Goal: Navigation & Orientation: Find specific page/section

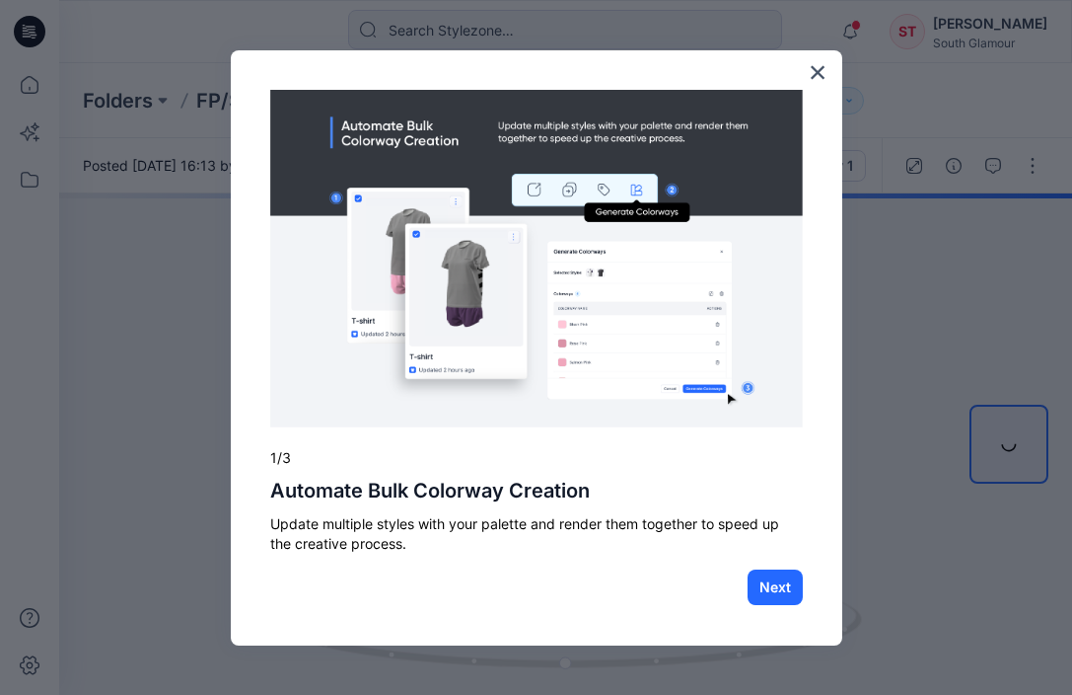
click at [806, 77] on div "× 1/3 Automate Bulk Colorway Creation Update multiple styles with your palette …" at bounding box center [537, 348] width 612 height 596
click at [814, 74] on button "×" at bounding box center [818, 72] width 19 height 32
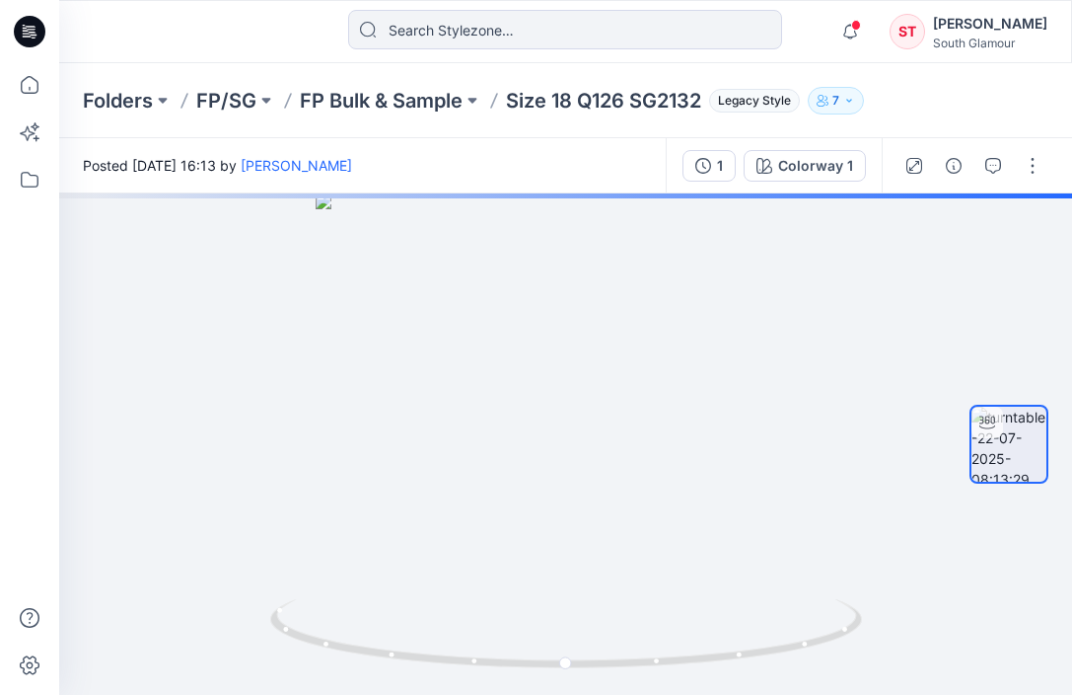
click at [109, 105] on p "Folders" at bounding box center [118, 101] width 70 height 28
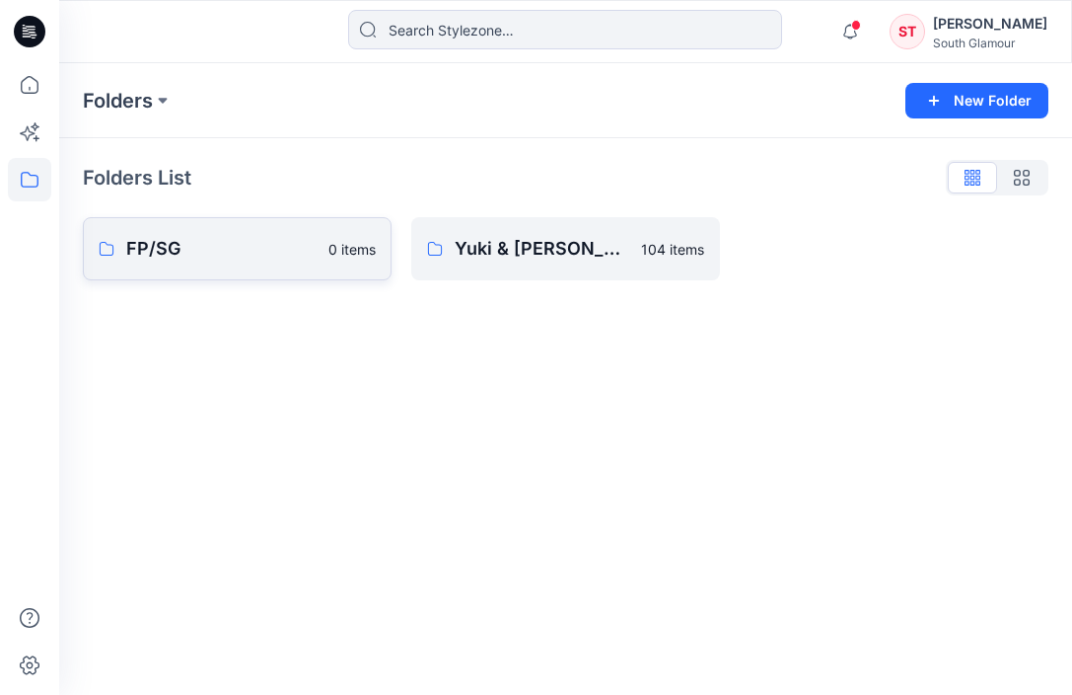
click at [164, 253] on p "FP/SG" at bounding box center [221, 249] width 190 height 28
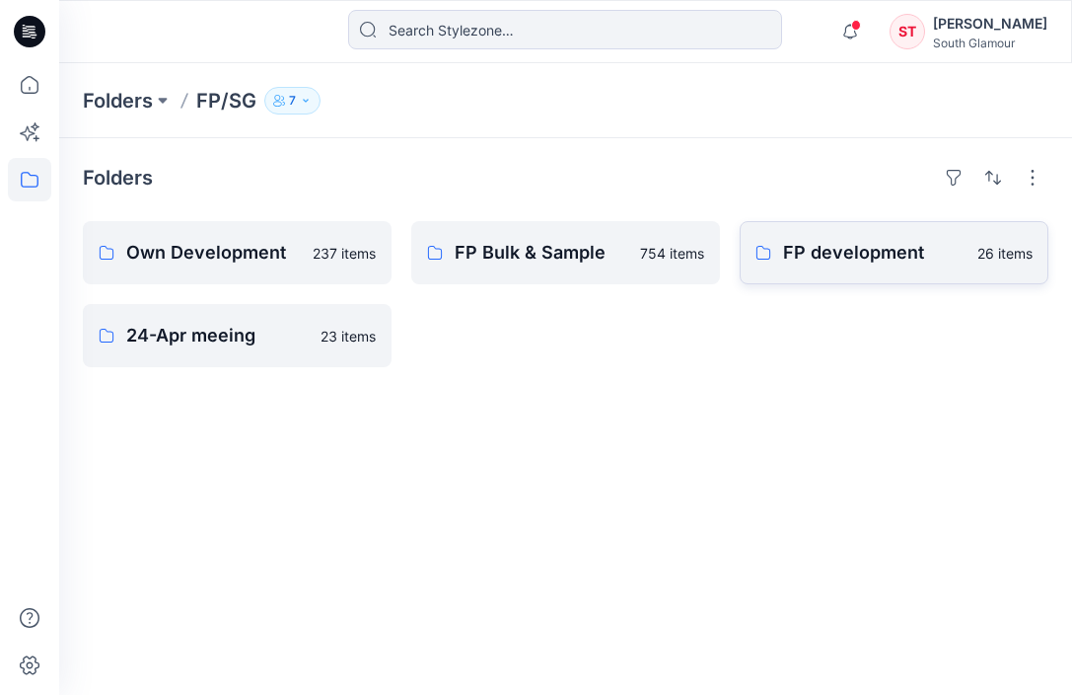
click at [882, 267] on link "FP development 26 items" at bounding box center [894, 252] width 309 height 63
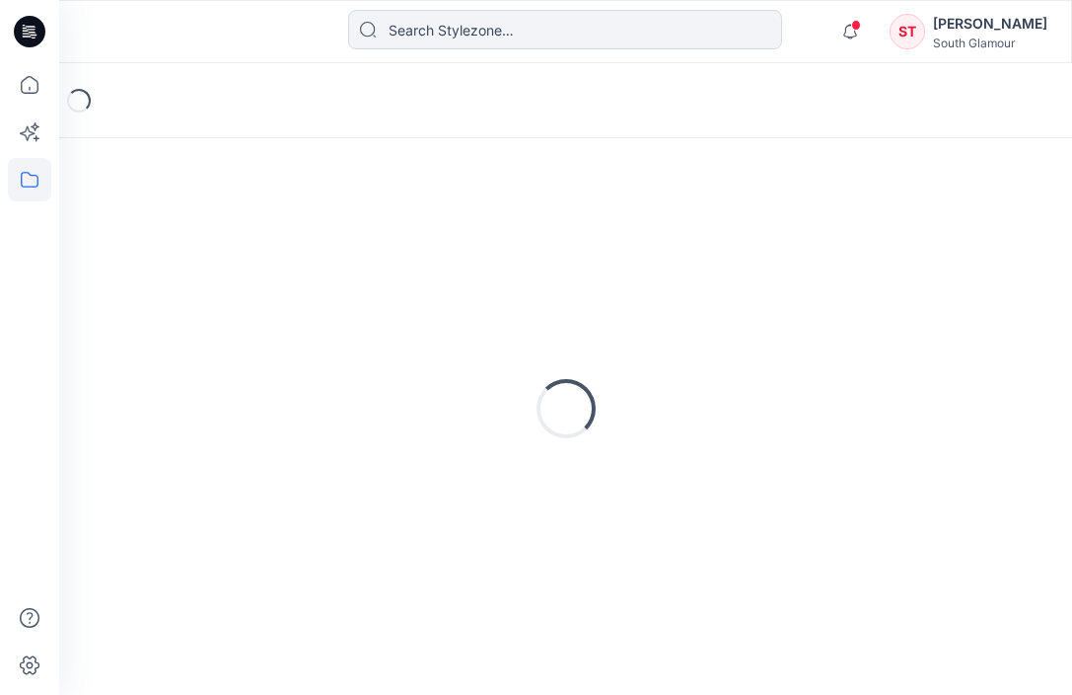
click at [882, 267] on div "Loading..." at bounding box center [566, 408] width 966 height 493
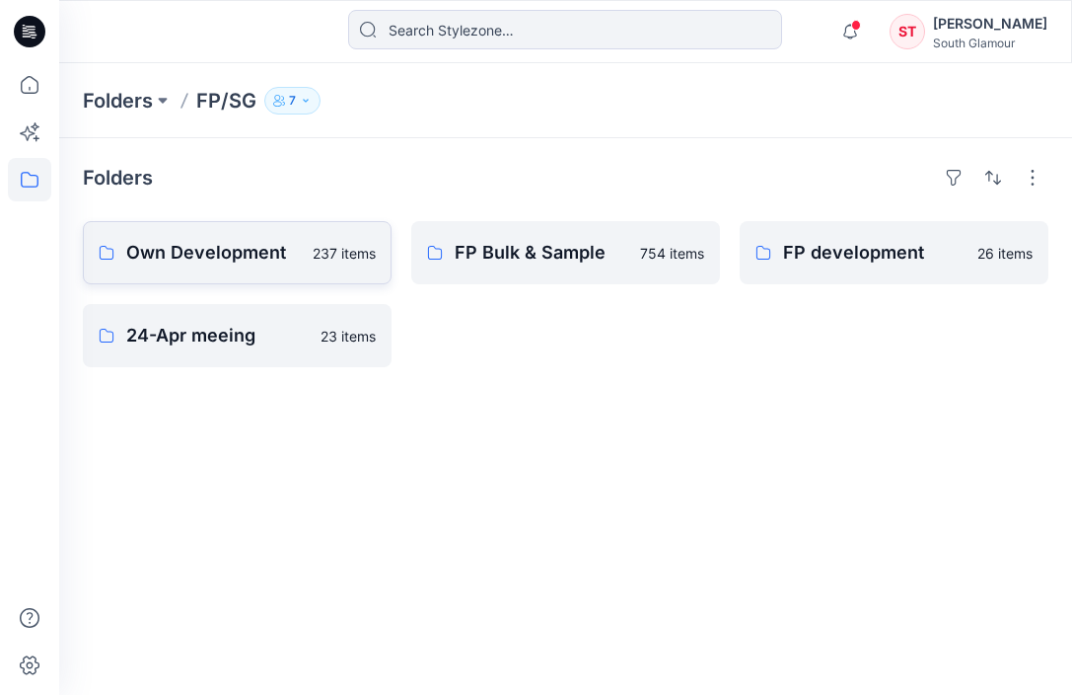
click at [201, 257] on p "Own Development" at bounding box center [213, 253] width 175 height 28
click at [585, 258] on p "FP Bulk & Sample" at bounding box center [542, 253] width 174 height 28
click at [227, 340] on p "24-Apr meeing" at bounding box center [217, 336] width 183 height 28
click at [130, 104] on p "Folders" at bounding box center [118, 101] width 70 height 28
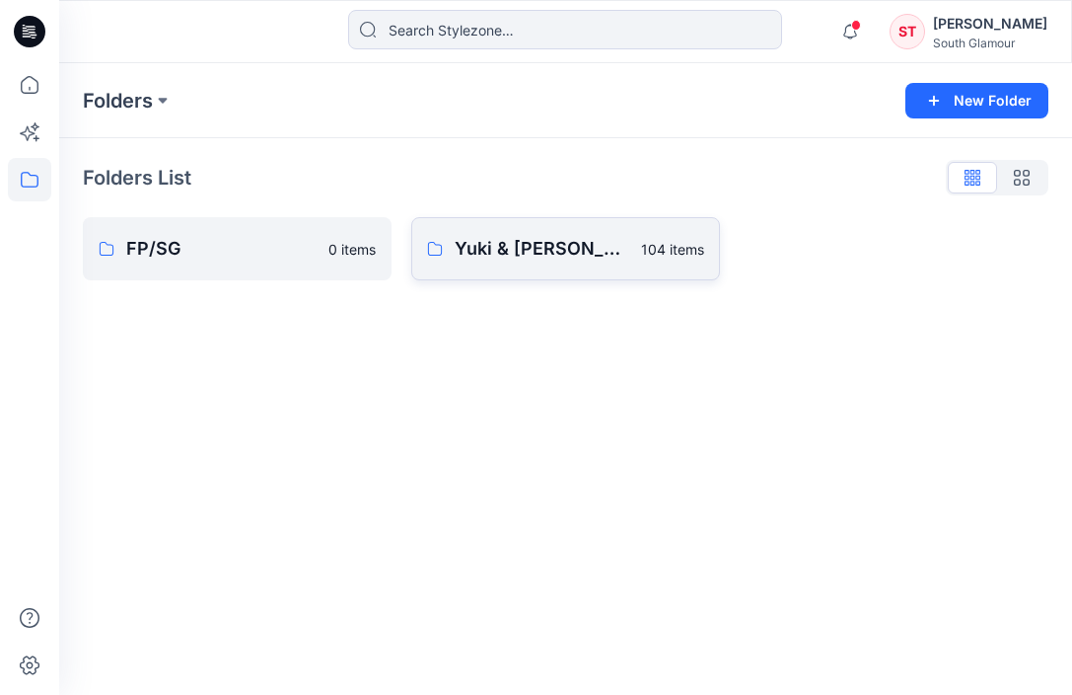
click at [535, 236] on p "Yuki & [PERSON_NAME]" at bounding box center [542, 249] width 175 height 28
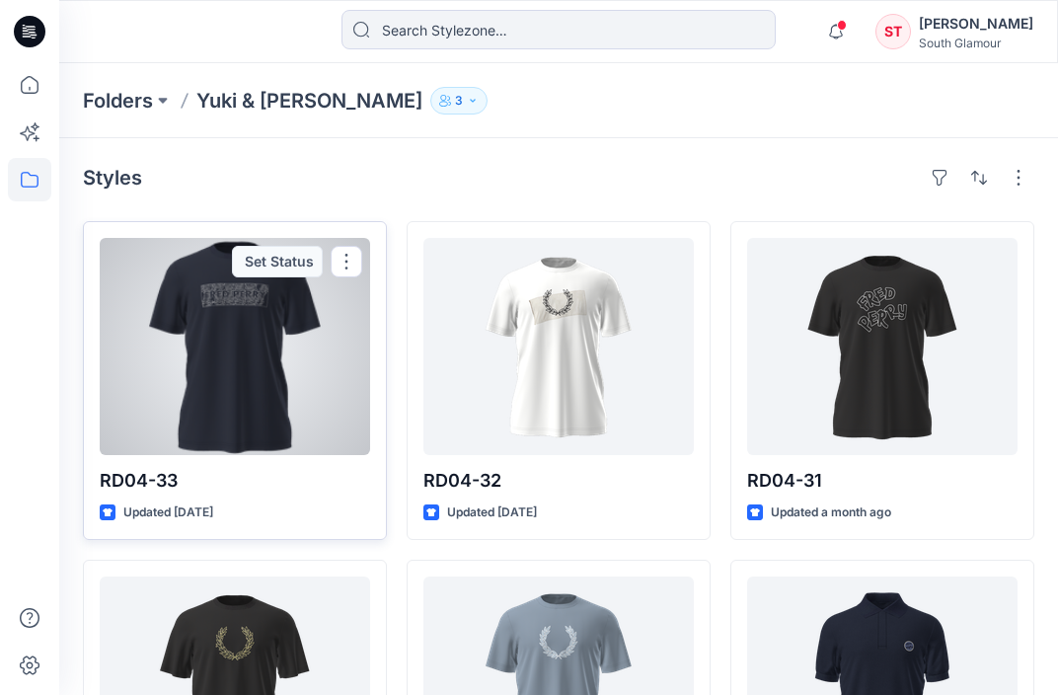
click at [216, 301] on div at bounding box center [235, 346] width 270 height 217
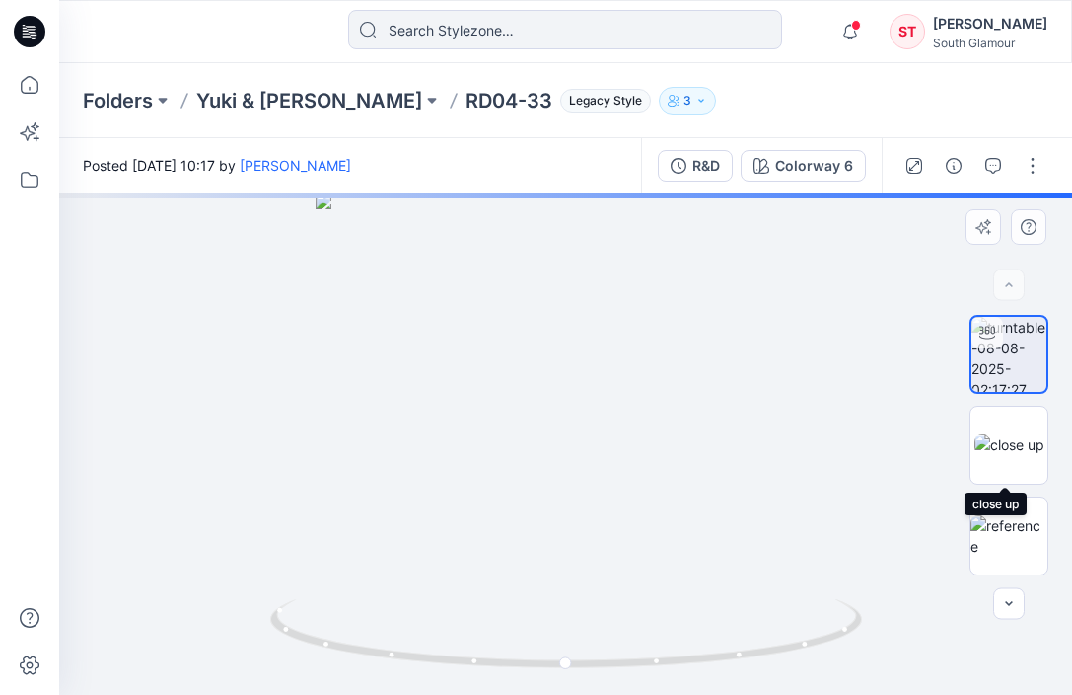
drag, startPoint x: 1013, startPoint y: 457, endPoint x: 963, endPoint y: 456, distance: 50.3
click at [1013, 455] on img at bounding box center [1010, 444] width 70 height 21
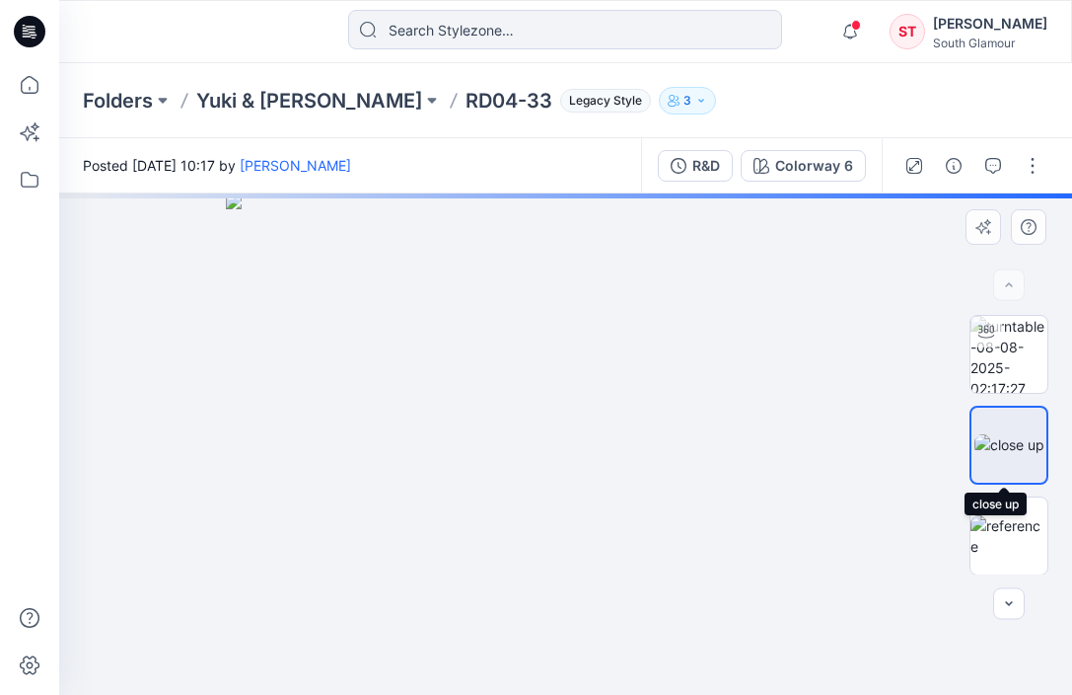
click at [1006, 455] on img at bounding box center [1010, 444] width 70 height 21
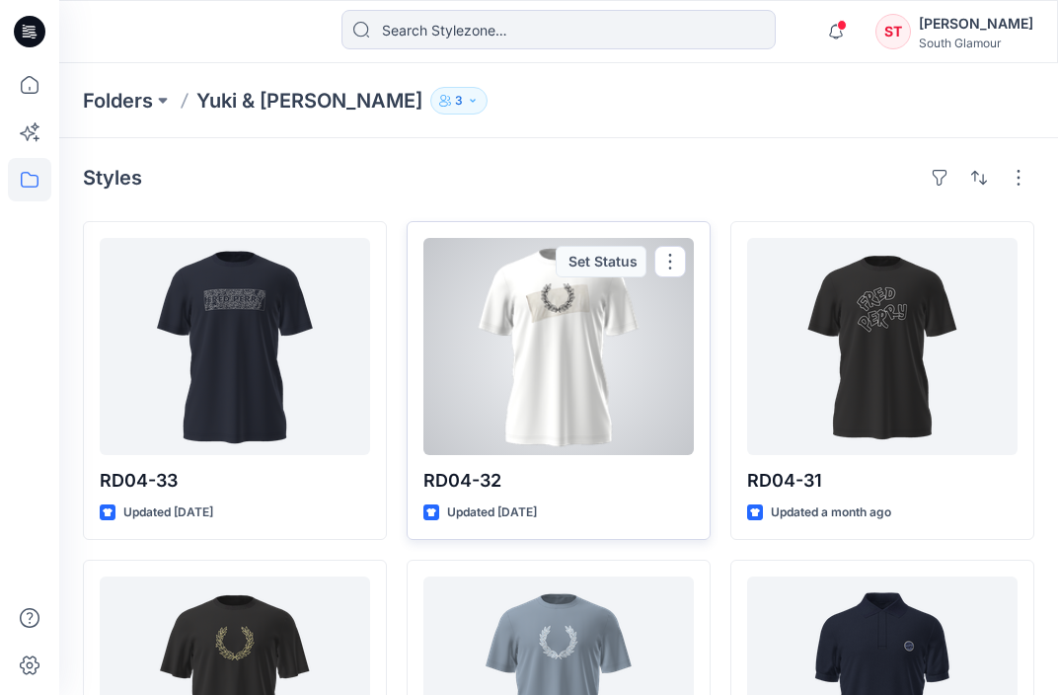
click at [558, 346] on div at bounding box center [558, 346] width 270 height 217
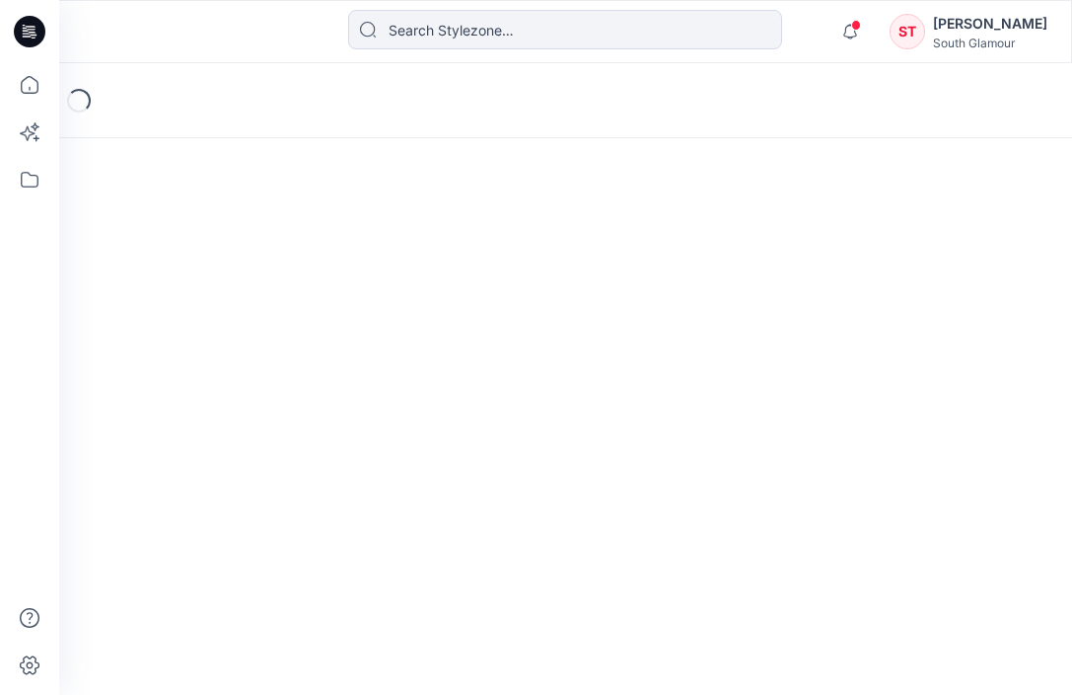
click at [558, 346] on div "Loading..." at bounding box center [565, 378] width 1013 height 631
